Goal: Check status: Check status

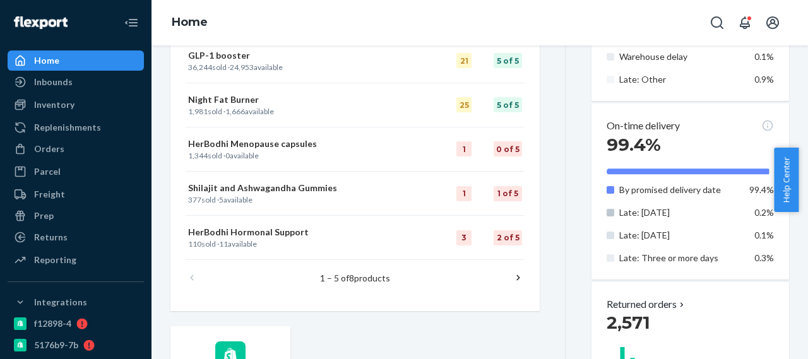
scroll to position [631, 0]
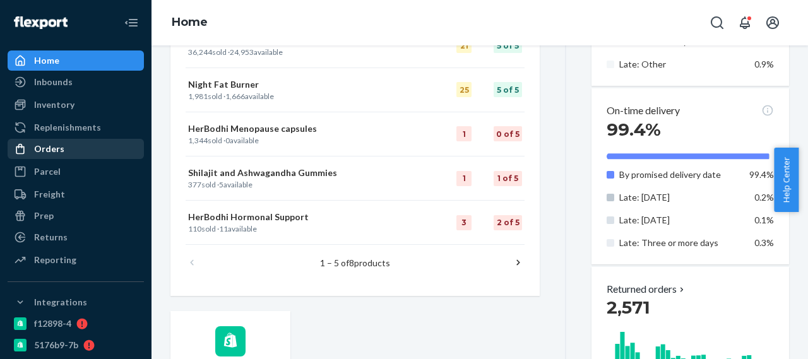
click at [62, 150] on div "Orders" at bounding box center [76, 149] width 134 height 18
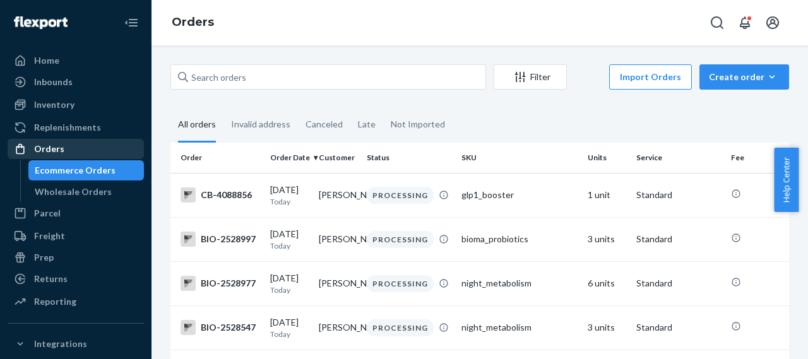
click at [49, 150] on div "Orders" at bounding box center [49, 149] width 30 height 13
click at [56, 151] on div "Orders" at bounding box center [49, 149] width 30 height 13
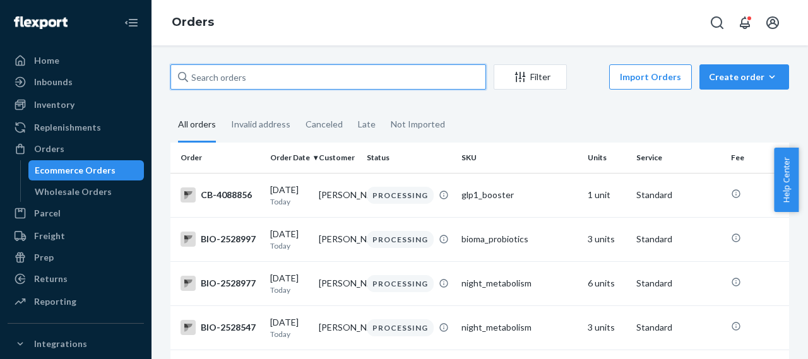
drag, startPoint x: 254, startPoint y: 81, endPoint x: 184, endPoint y: 79, distance: 69.5
click at [184, 79] on div at bounding box center [328, 76] width 316 height 25
click at [184, 79] on input "text" at bounding box center [328, 76] width 316 height 25
paste input "MO-2957849"
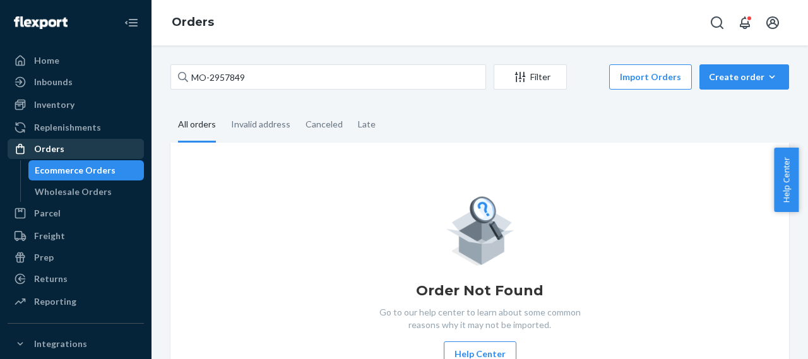
click at [78, 145] on div "Orders" at bounding box center [76, 149] width 134 height 18
click at [38, 151] on div "Orders" at bounding box center [49, 149] width 30 height 13
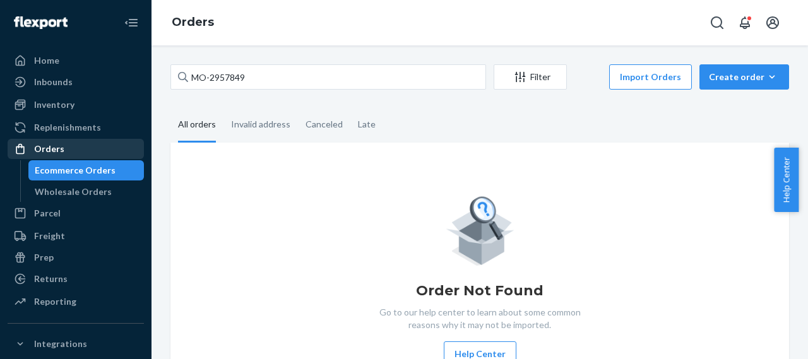
click at [38, 151] on div "Orders" at bounding box center [49, 149] width 30 height 13
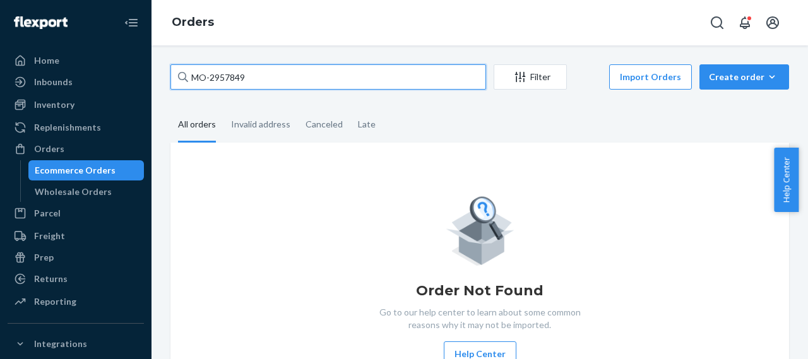
drag, startPoint x: 256, startPoint y: 80, endPoint x: 167, endPoint y: 95, distance: 90.4
click at [167, 95] on div "MO-2957849 Filter Import Orders Create order Ecommerce order Removal order All …" at bounding box center [479, 240] width 637 height 353
drag, startPoint x: 252, startPoint y: 76, endPoint x: 143, endPoint y: 90, distance: 110.1
click at [143, 90] on div "Home Inbounds Shipping Plans Problems Inventory Products Branded Packaging Repl…" at bounding box center [404, 179] width 808 height 359
paste input "91421"
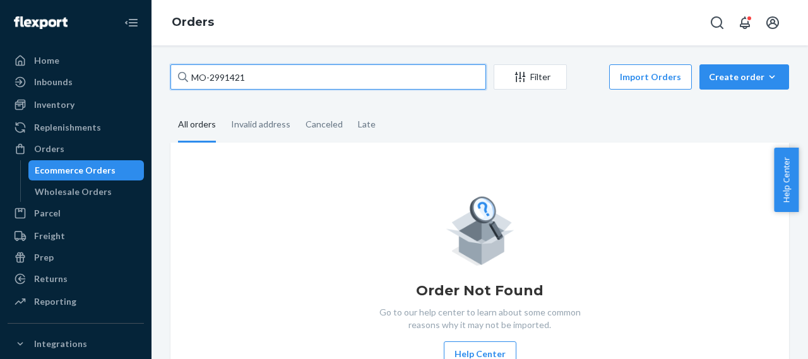
click at [259, 80] on input "MO-2991421" at bounding box center [328, 76] width 316 height 25
drag, startPoint x: 265, startPoint y: 75, endPoint x: 131, endPoint y: 92, distance: 135.5
click at [131, 92] on div "Home Inbounds Shipping Plans Problems Inventory Products Branded Packaging Repl…" at bounding box center [404, 179] width 808 height 359
paste input "3011469"
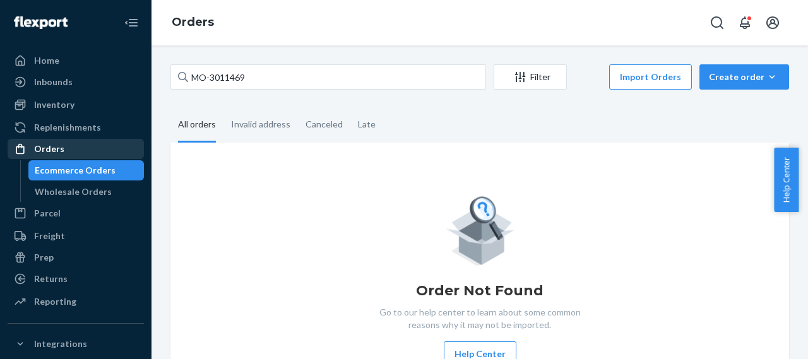
click at [68, 148] on div "Orders" at bounding box center [76, 149] width 134 height 18
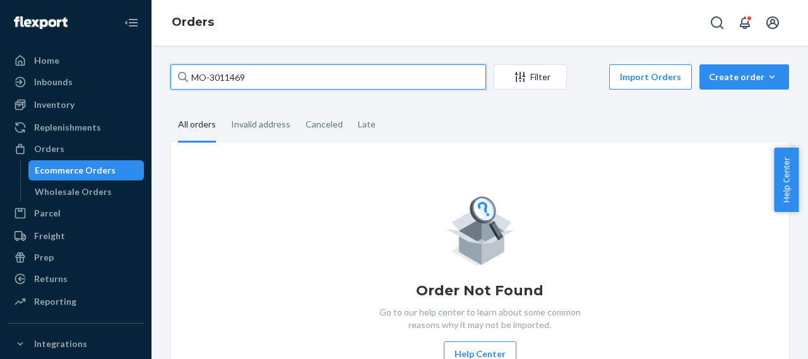
drag, startPoint x: 264, startPoint y: 78, endPoint x: 169, endPoint y: 79, distance: 94.7
click at [169, 79] on div "MO-3011469 Filter Import Orders Create order Ecommerce order Removal order All …" at bounding box center [479, 240] width 637 height 353
paste input "2955482"
type input "MO-2955482"
